Goal: Information Seeking & Learning: Learn about a topic

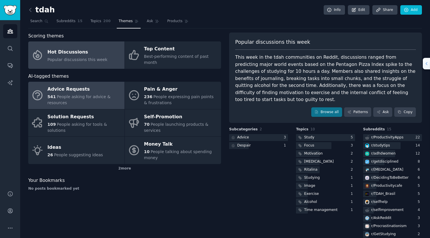
click at [88, 87] on div "Advice Requests" at bounding box center [85, 89] width 74 height 9
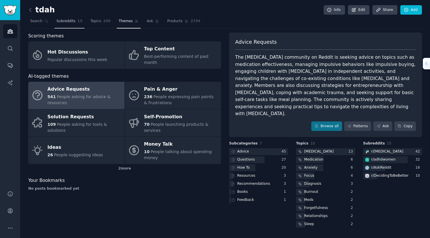
click at [60, 24] on link "Subreddits 15" at bounding box center [69, 23] width 30 height 12
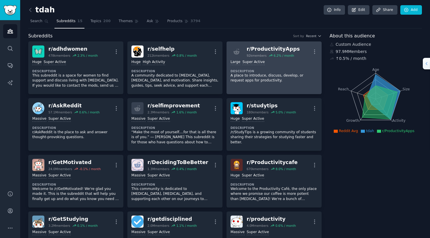
click at [289, 50] on div "r/ ProductivityApps" at bounding box center [272, 48] width 53 height 7
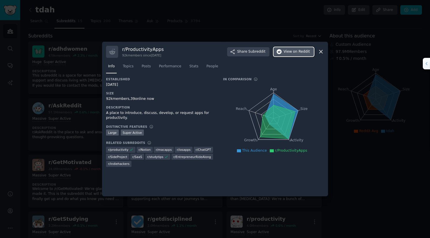
click at [289, 52] on span "View on Reddit" at bounding box center [296, 51] width 26 height 5
click at [136, 48] on h3 "r/ ProductivityApps" at bounding box center [142, 49] width 41 height 6
copy h3 "r/ ProductivityApps"
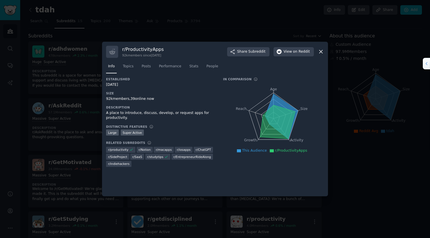
click at [115, 28] on div at bounding box center [215, 119] width 430 height 238
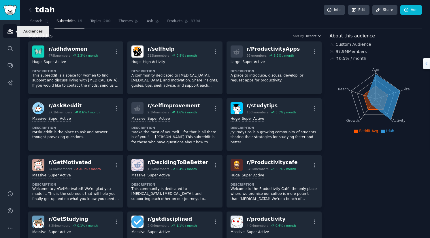
click at [12, 32] on icon "Sidebar" at bounding box center [9, 31] width 5 height 4
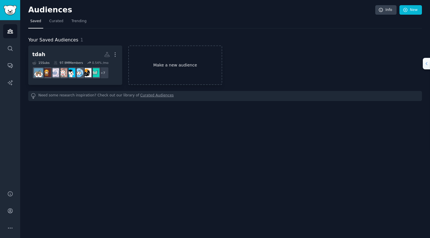
click at [152, 63] on link "Make a new audience" at bounding box center [175, 64] width 94 height 39
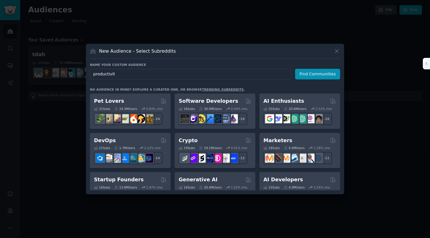
type input "productivity"
click at [329, 76] on button "Find Communities" at bounding box center [317, 74] width 45 height 11
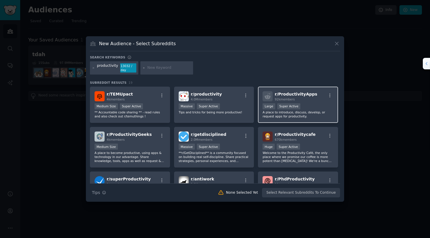
click at [322, 94] on div "r/ ProductivityApps 92k members" at bounding box center [297, 96] width 71 height 10
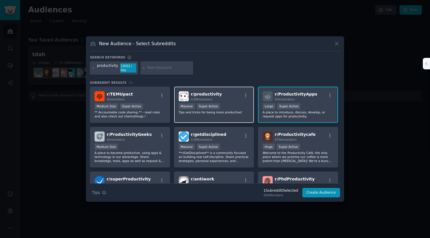
click at [235, 107] on div ">= 95th percentile for submissions / day Massive Super Active" at bounding box center [214, 106] width 71 height 7
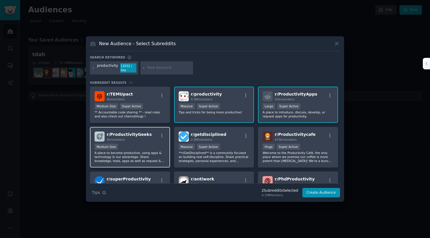
click at [153, 144] on div "Medium Size" at bounding box center [129, 147] width 71 height 7
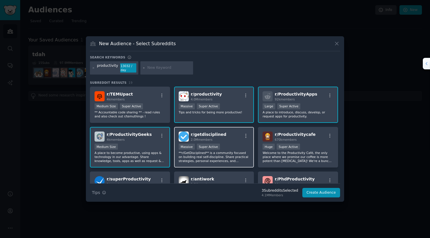
click at [233, 141] on div "r/ getdisciplined 2.0M members" at bounding box center [214, 137] width 71 height 10
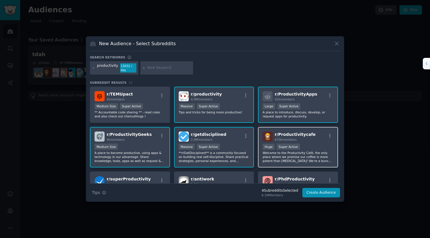
click at [326, 139] on div "r/ Productivitycafe 670k members" at bounding box center [297, 137] width 71 height 10
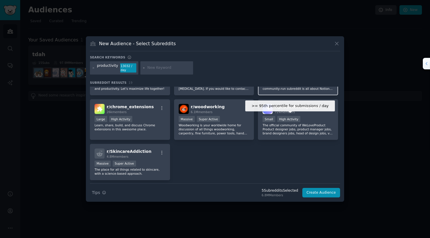
scroll to position [207, 0]
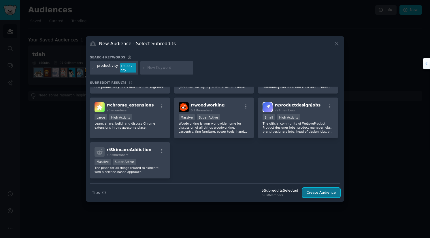
click at [327, 191] on button "Create Audience" at bounding box center [321, 193] width 38 height 10
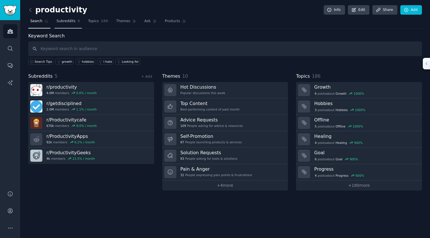
click at [60, 22] on span "Subreddits" at bounding box center [65, 21] width 19 height 5
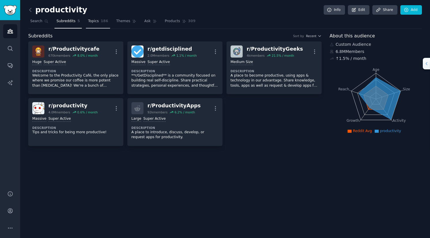
click at [94, 22] on span "Topics" at bounding box center [93, 21] width 11 height 5
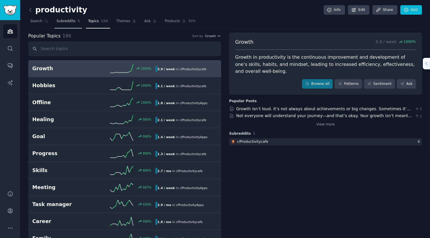
click at [71, 20] on span "Subreddits" at bounding box center [65, 21] width 19 height 5
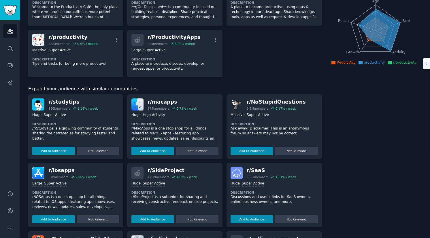
scroll to position [69, 0]
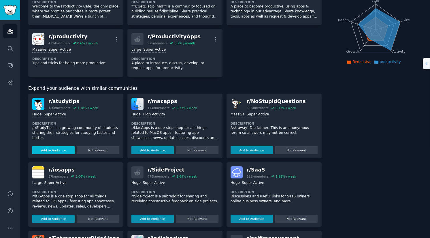
click at [60, 150] on button "Add to Audience" at bounding box center [53, 150] width 42 height 8
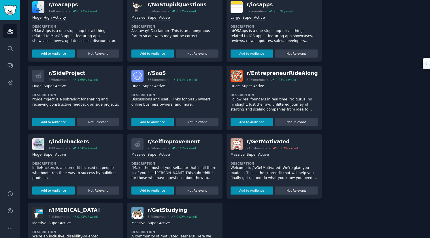
scroll to position [184, 0]
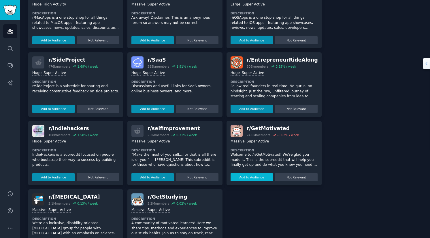
click at [254, 179] on button "Add to Audience" at bounding box center [251, 177] width 42 height 8
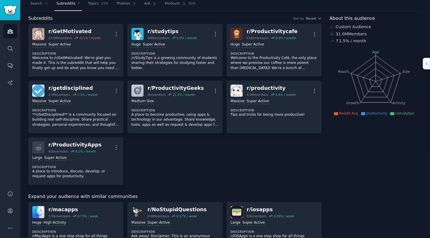
scroll to position [0, 0]
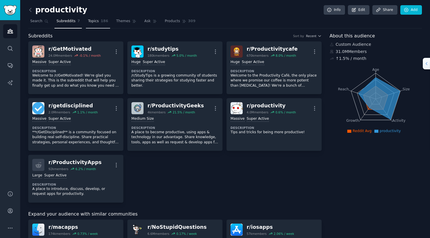
click at [93, 21] on span "Topics" at bounding box center [93, 21] width 11 height 5
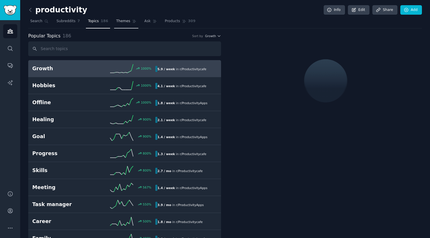
click at [124, 20] on link "Themes" at bounding box center [126, 23] width 24 height 12
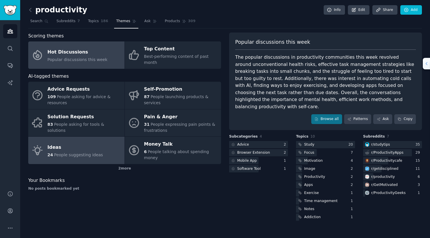
click at [103, 137] on link "Ideas 24 People suggesting ideas" at bounding box center [76, 150] width 96 height 27
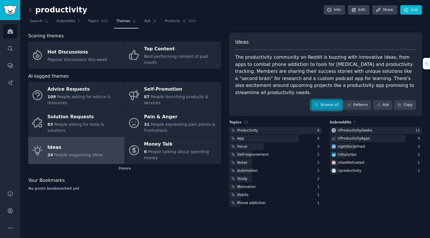
click at [338, 100] on link "Browse all" at bounding box center [326, 105] width 31 height 10
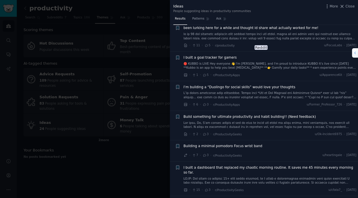
scroll to position [161, 0]
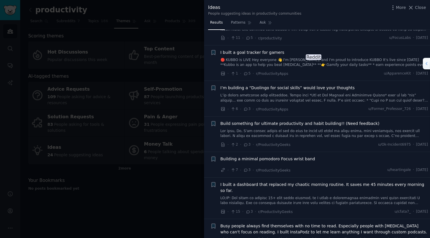
click at [168, 185] on div at bounding box center [215, 119] width 430 height 238
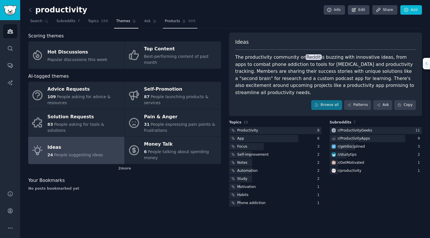
click at [170, 22] on span "Products" at bounding box center [172, 21] width 15 height 5
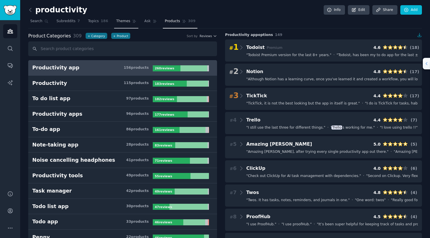
click at [120, 19] on span "Themes" at bounding box center [123, 21] width 14 height 5
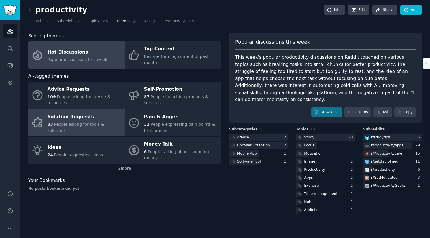
click at [73, 112] on div "Solution Requests" at bounding box center [85, 116] width 74 height 9
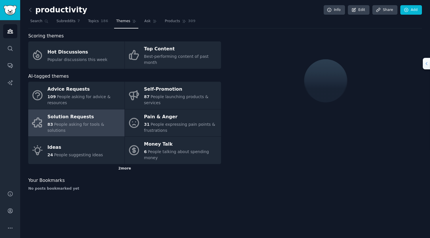
click at [122, 164] on div "2 more" at bounding box center [124, 168] width 193 height 9
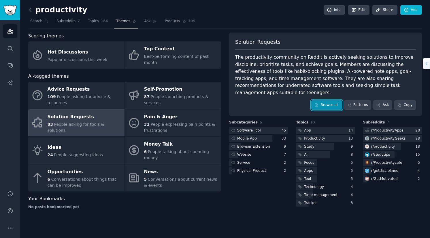
click at [332, 100] on link "Browse all" at bounding box center [326, 105] width 31 height 10
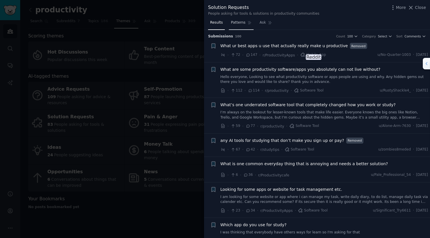
click at [235, 20] on span "Patterns" at bounding box center [238, 22] width 14 height 5
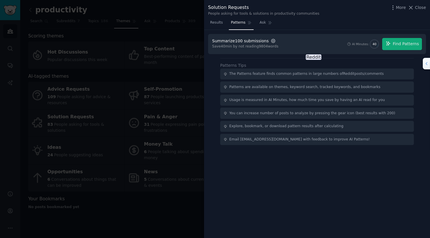
click at [270, 39] on icon "button" at bounding box center [272, 40] width 5 height 5
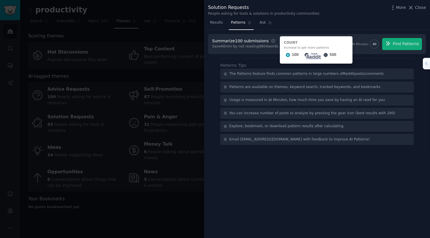
click at [323, 53] on div "500" at bounding box center [329, 54] width 13 height 9
click at [323, 54] on input "500" at bounding box center [325, 55] width 4 height 4
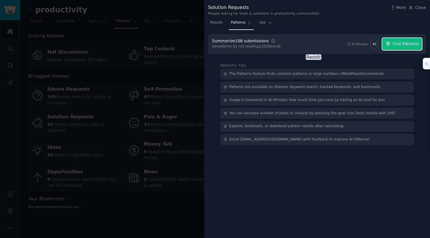
click at [397, 45] on span "Find Patterns" at bounding box center [405, 44] width 26 height 6
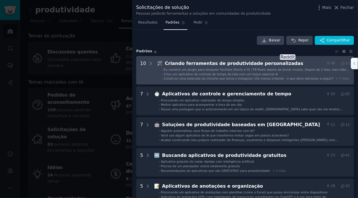
click at [216, 77] on span "Construiu uma extensão do Chrome que torna o Instagram 10x menos irritante - o …" at bounding box center [249, 78] width 170 height 3
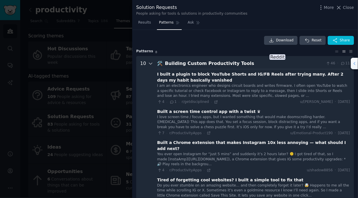
click at [151, 63] on icon at bounding box center [150, 63] width 3 height 1
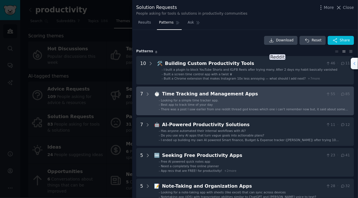
click at [212, 105] on li "- Best app to track time of your day" at bounding box center [254, 105] width 191 height 4
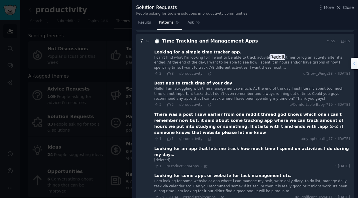
scroll to position [57, 0]
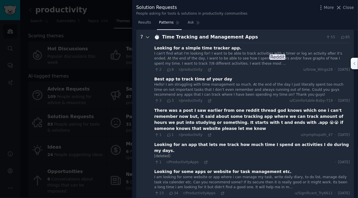
click at [149, 39] on icon at bounding box center [147, 37] width 5 height 5
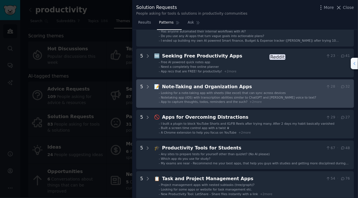
scroll to position [76, 0]
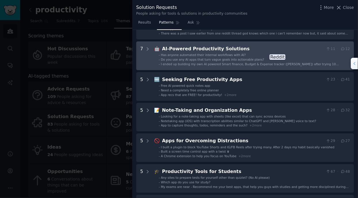
click at [214, 60] on span "Do you use any AI apps that turn vague goals into actionable plans?" at bounding box center [212, 59] width 103 height 3
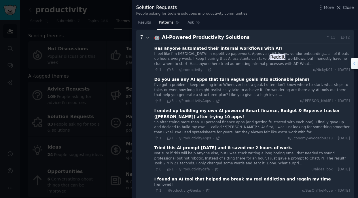
scroll to position [107, 0]
